Goal: Task Accomplishment & Management: Complete application form

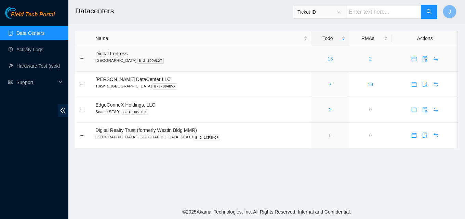
click at [328, 57] on link "13" at bounding box center [330, 58] width 5 height 5
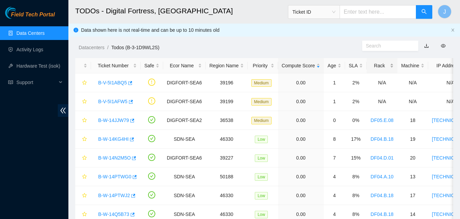
click at [372, 66] on div "Rack" at bounding box center [382, 66] width 23 height 8
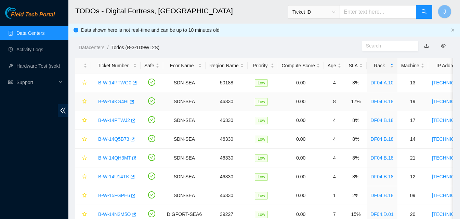
drag, startPoint x: 389, startPoint y: 103, endPoint x: 365, endPoint y: 104, distance: 24.0
click at [367, 104] on td "DF04.B.18" at bounding box center [382, 101] width 31 height 19
copy link "DF04.B.18"
click at [131, 196] on icon "button" at bounding box center [132, 196] width 5 height 5
click at [130, 177] on icon "button" at bounding box center [132, 177] width 5 height 5
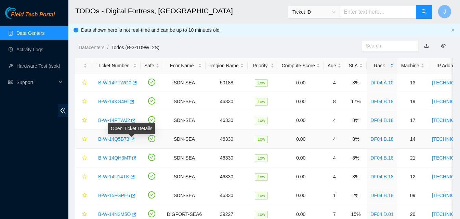
click at [133, 139] on body "Field Tech Portal Data Centers Activity Logs Hardware Test (isok) Support TODOs…" at bounding box center [230, 109] width 460 height 219
click at [133, 139] on icon "button" at bounding box center [133, 140] width 4 height 4
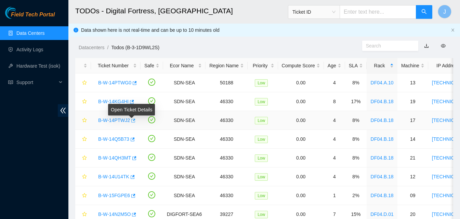
click at [133, 121] on icon "button" at bounding box center [132, 120] width 5 height 5
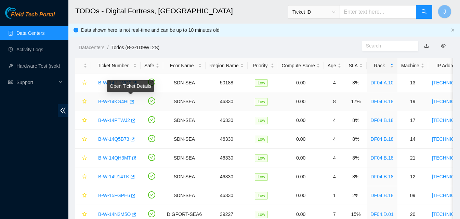
click at [131, 101] on icon "button" at bounding box center [131, 102] width 5 height 5
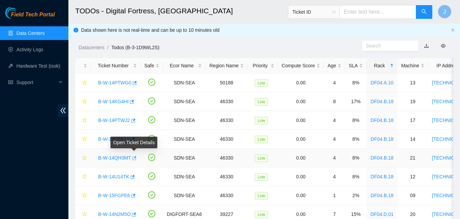
click at [133, 157] on icon "button" at bounding box center [133, 158] width 5 height 5
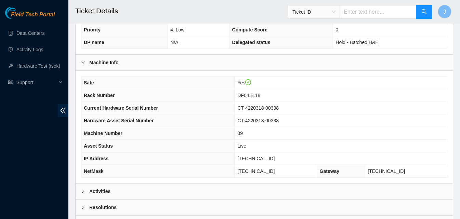
scroll to position [237, 0]
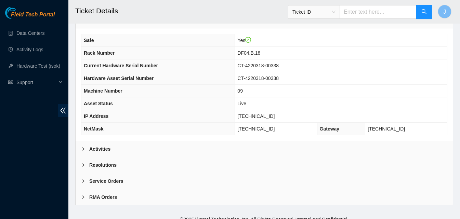
click at [137, 142] on div "Activities" at bounding box center [264, 149] width 377 height 16
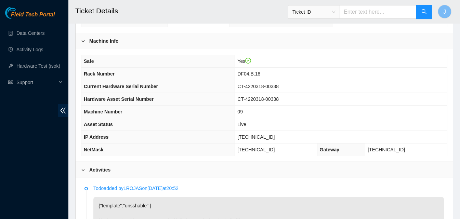
scroll to position [216, 0]
drag, startPoint x: 290, startPoint y: 127, endPoint x: 229, endPoint y: 133, distance: 61.5
click at [229, 133] on tr "IP Address 23.219.77.204" at bounding box center [264, 138] width 366 height 13
copy tr "[TECHNICAL_ID]"
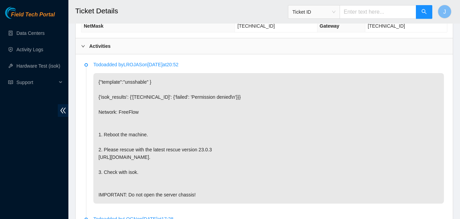
scroll to position [333, 0]
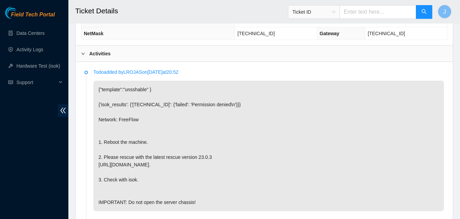
click at [248, 50] on div "Activities" at bounding box center [264, 54] width 377 height 16
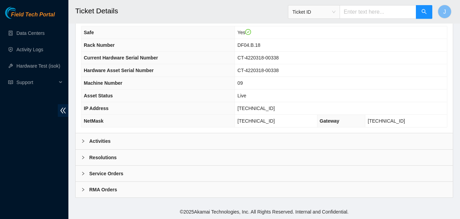
scroll to position [237, 0]
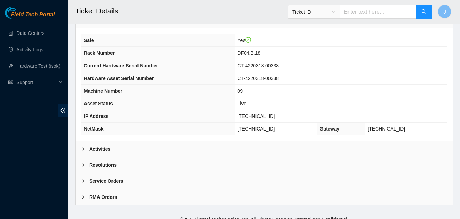
click at [244, 157] on div "Resolutions" at bounding box center [264, 165] width 377 height 16
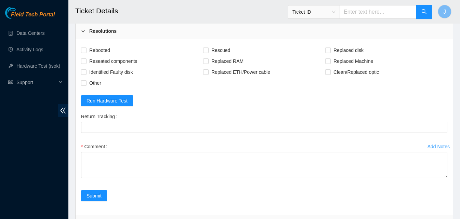
scroll to position [387, 0]
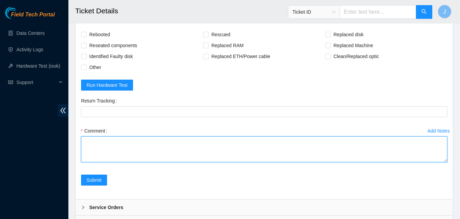
click at [201, 147] on textarea "Comment" at bounding box center [264, 150] width 366 height 26
type textarea "rescued ran isok passed"
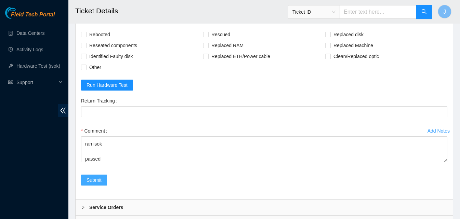
click at [96, 177] on span "Submit" at bounding box center [94, 181] width 15 height 8
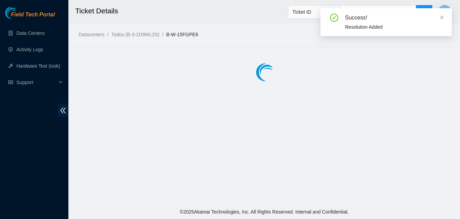
scroll to position [0, 0]
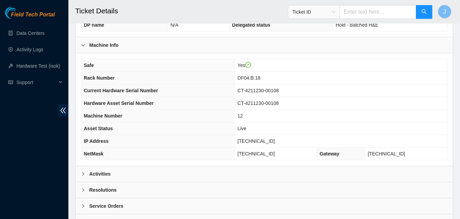
scroll to position [212, 0]
click at [238, 169] on div "Activities" at bounding box center [264, 175] width 377 height 16
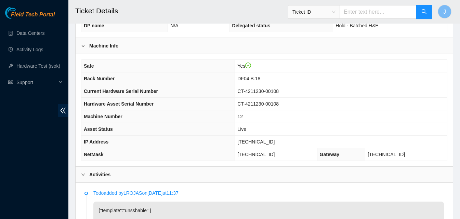
click at [310, 101] on td "CT-4211230-00108" at bounding box center [341, 104] width 212 height 13
drag, startPoint x: 289, startPoint y: 134, endPoint x: 239, endPoint y: 131, distance: 50.0
click at [239, 136] on tr "IP Address 23.219.77.207" at bounding box center [264, 142] width 366 height 13
copy tr "23.219.77.207"
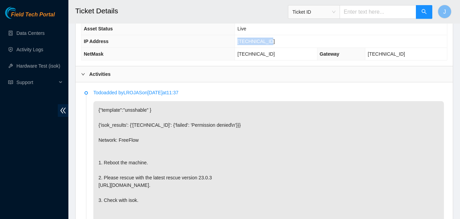
scroll to position [311, 0]
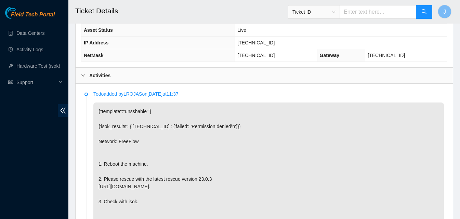
click at [264, 70] on div "Activities" at bounding box center [264, 76] width 377 height 16
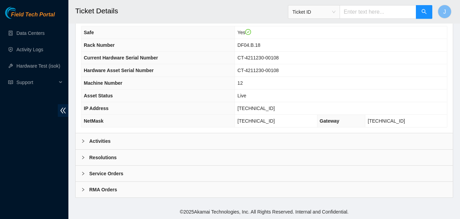
scroll to position [237, 0]
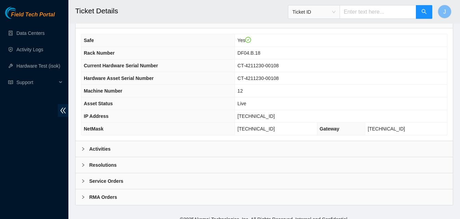
click at [281, 157] on div "Resolutions" at bounding box center [264, 165] width 377 height 16
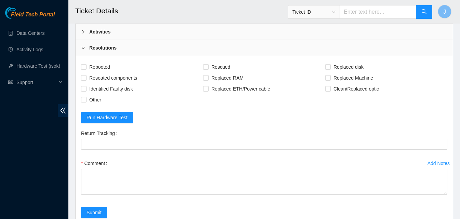
scroll to position [372, 0]
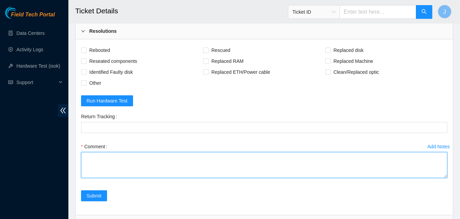
click at [304, 160] on textarea "Comment" at bounding box center [264, 165] width 366 height 26
type textarea "rescued ran isok passed"
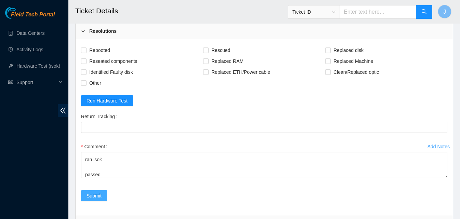
click at [90, 192] on span "Submit" at bounding box center [94, 196] width 15 height 8
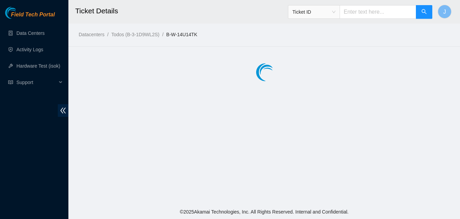
scroll to position [0, 0]
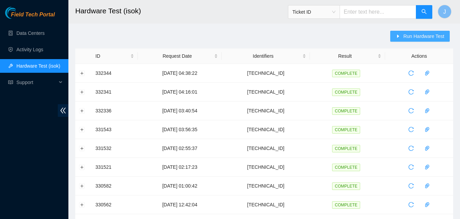
click at [423, 38] on span "Run Hardware Test" at bounding box center [423, 37] width 41 height 8
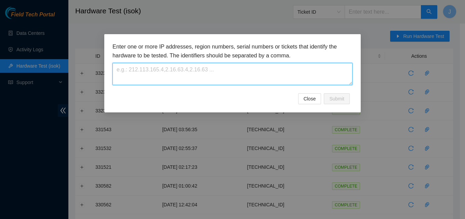
click at [248, 76] on textarea at bounding box center [233, 74] width 240 height 22
paste textarea "[TECHNICAL_ID]"
type textarea "[TECHNICAL_ID]"
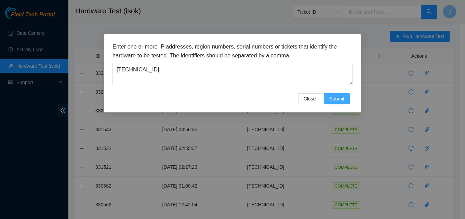
click at [337, 102] on span "Submit" at bounding box center [336, 99] width 15 height 8
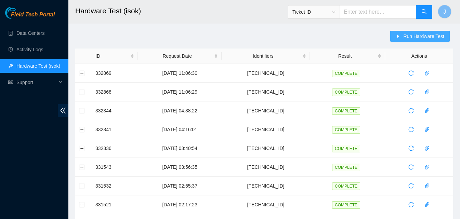
click at [399, 35] on icon "caret-right" at bounding box center [398, 36] width 5 height 5
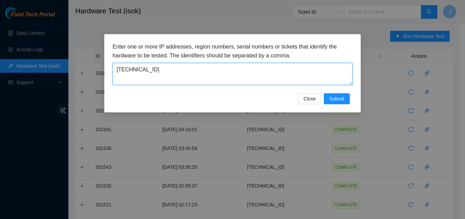
drag, startPoint x: 305, startPoint y: 74, endPoint x: 17, endPoint y: 94, distance: 288.8
click at [17, 94] on div "Enter one or more IP addresses, region numbers, serial numbers or tickets that …" at bounding box center [232, 109] width 465 height 219
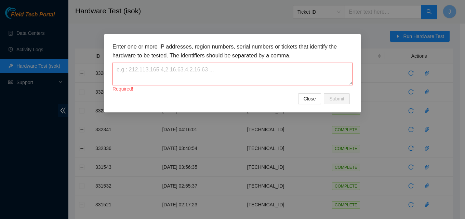
paste textarea "[TECHNICAL_ID]"
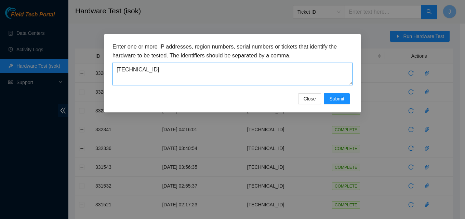
type textarea "[TECHNICAL_ID]"
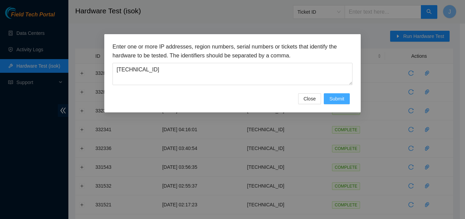
click at [341, 101] on span "Submit" at bounding box center [336, 99] width 15 height 8
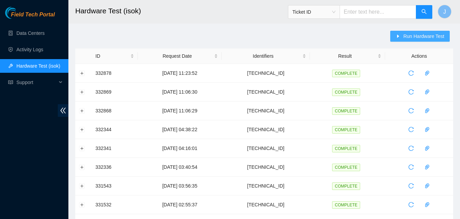
click at [405, 35] on button "Run Hardware Test" at bounding box center [420, 36] width 60 height 11
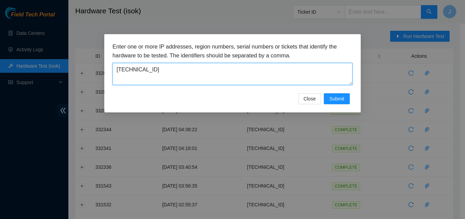
drag, startPoint x: 265, startPoint y: 76, endPoint x: 87, endPoint y: 54, distance: 179.2
click at [87, 54] on div "Enter one or more IP addresses, region numbers, serial numbers or tickets that …" at bounding box center [232, 109] width 465 height 219
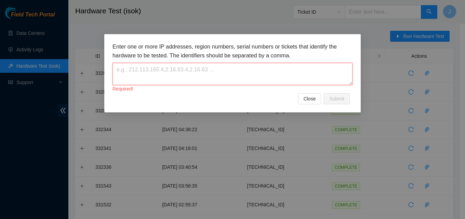
paste textarea "[TECHNICAL_ID]"
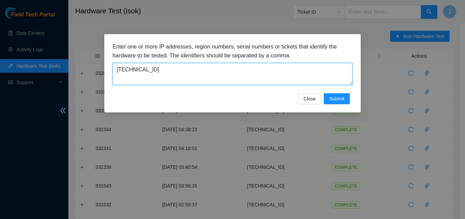
type textarea "[TECHNICAL_ID]"
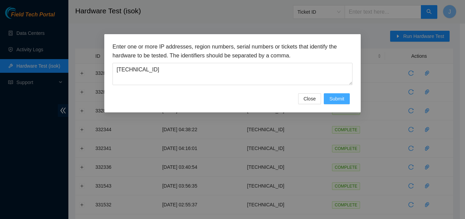
click at [343, 102] on span "Submit" at bounding box center [336, 99] width 15 height 8
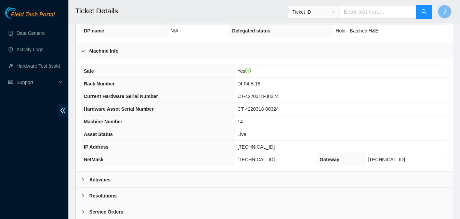
scroll to position [237, 0]
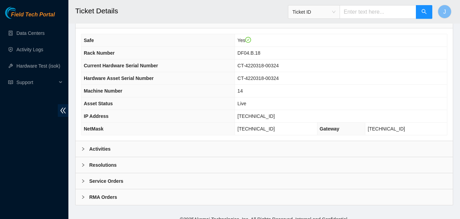
click at [323, 141] on div "Activities" at bounding box center [264, 149] width 377 height 16
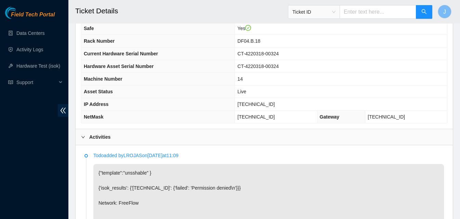
scroll to position [247, 0]
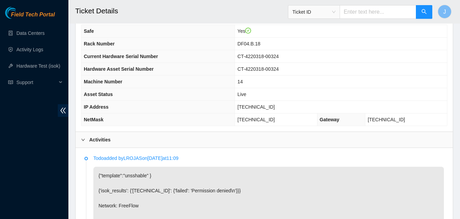
drag, startPoint x: 299, startPoint y: 98, endPoint x: 233, endPoint y: 102, distance: 65.8
click at [233, 102] on tr "IP Address 23.219.77.209" at bounding box center [264, 107] width 366 height 13
copy tr "[TECHNICAL_ID]"
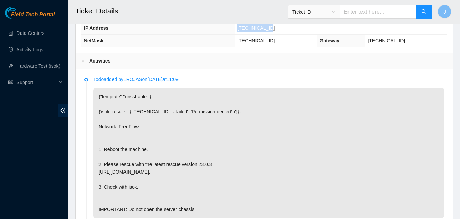
scroll to position [329, 0]
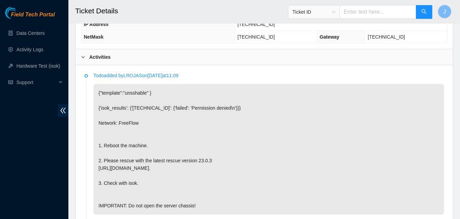
click at [318, 52] on div "Activities" at bounding box center [264, 57] width 377 height 16
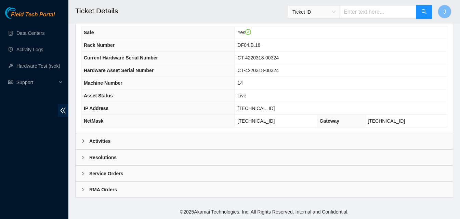
scroll to position [237, 0]
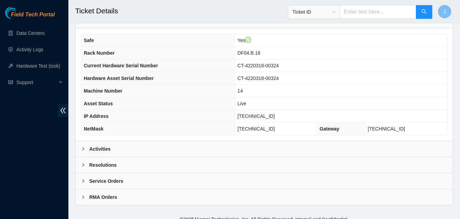
click at [296, 157] on div "Resolutions" at bounding box center [264, 165] width 377 height 16
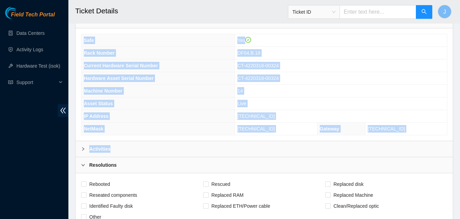
drag, startPoint x: 460, startPoint y: 114, endPoint x: 464, endPoint y: 143, distance: 29.0
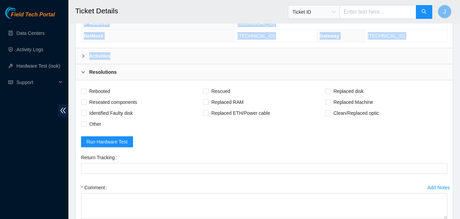
scroll to position [414, 0]
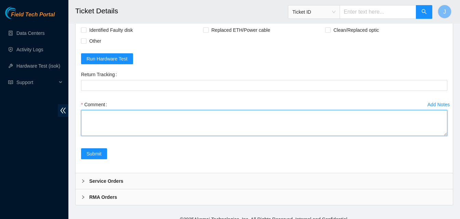
click at [274, 125] on textarea "Comment" at bounding box center [264, 123] width 366 height 26
type textarea "rescued ran isok passed"
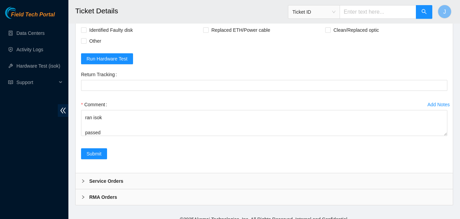
click at [101, 141] on div "Add Notes Comment rescued ran isok passed" at bounding box center [264, 123] width 372 height 49
click at [99, 150] on span "Submit" at bounding box center [94, 154] width 15 height 8
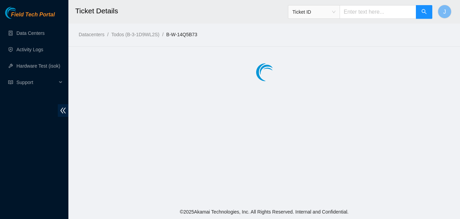
scroll to position [0, 0]
